Goal: Find specific page/section: Find specific page/section

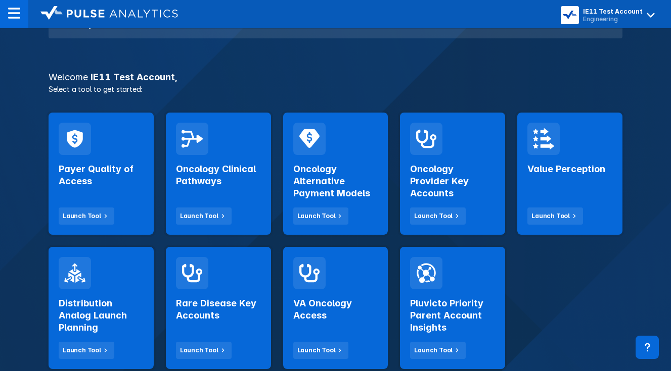
scroll to position [162, 0]
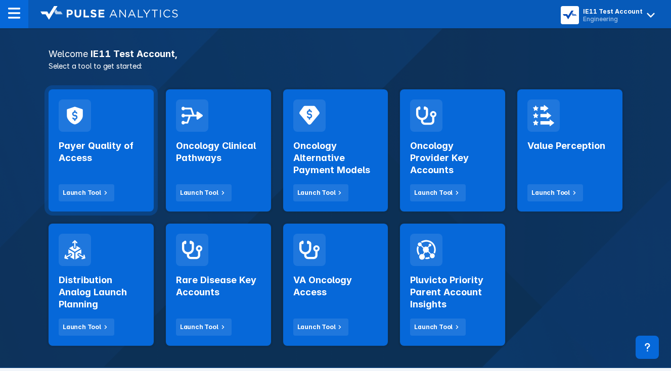
click at [100, 139] on div "Payer Quality of Access Launch Tool" at bounding box center [101, 167] width 85 height 70
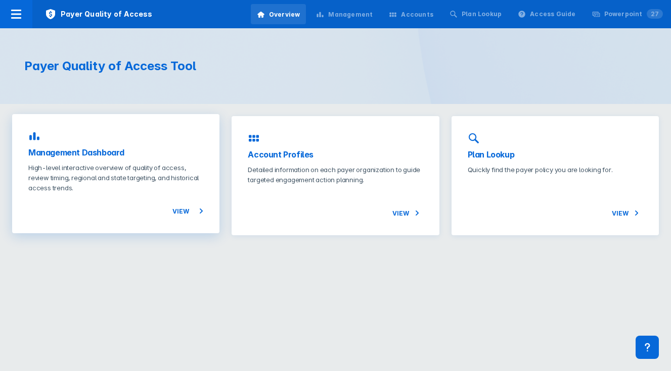
click at [105, 167] on p "High-level interactive overview of quality of access, review timing, regional a…" at bounding box center [115, 178] width 175 height 30
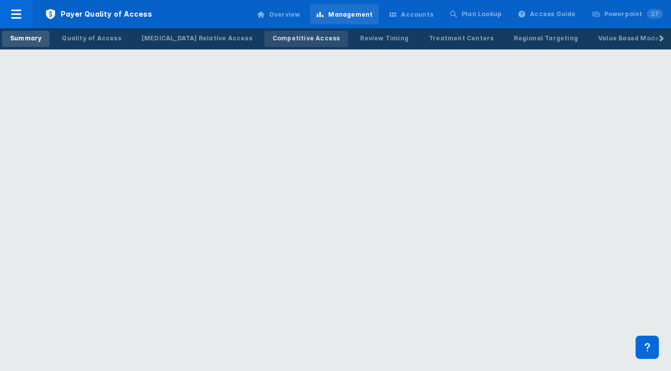
click at [277, 37] on div "Competitive Access" at bounding box center [306, 38] width 68 height 9
